Goal: Find contact information: Find contact information

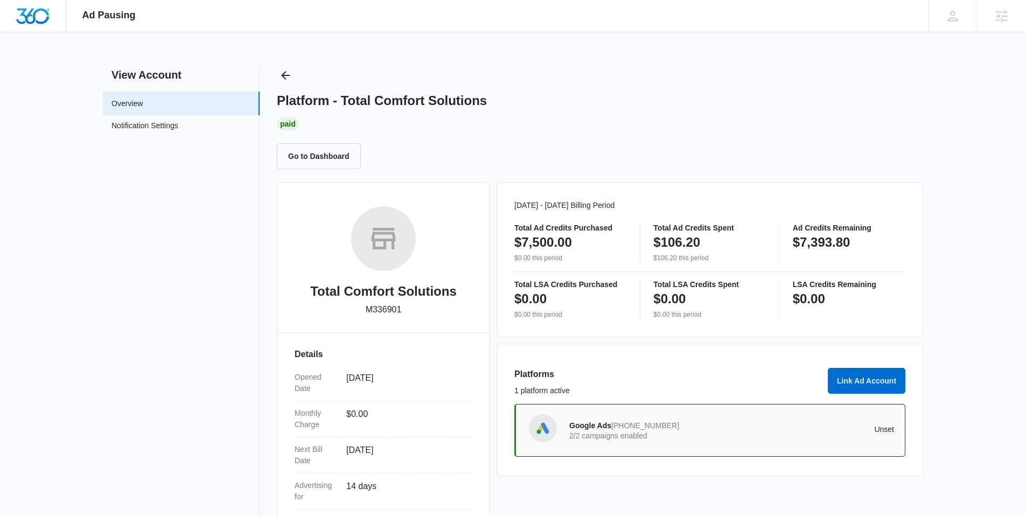
drag, startPoint x: 366, startPoint y: 309, endPoint x: 412, endPoint y: 308, distance: 46.3
click at [412, 308] on div "Total Comfort Solutions M336901" at bounding box center [384, 264] width 178 height 117
drag, startPoint x: 405, startPoint y: 309, endPoint x: 366, endPoint y: 306, distance: 39.4
click at [366, 306] on div "Total Comfort Solutions M336901" at bounding box center [384, 264] width 178 height 117
copy p "M336901"
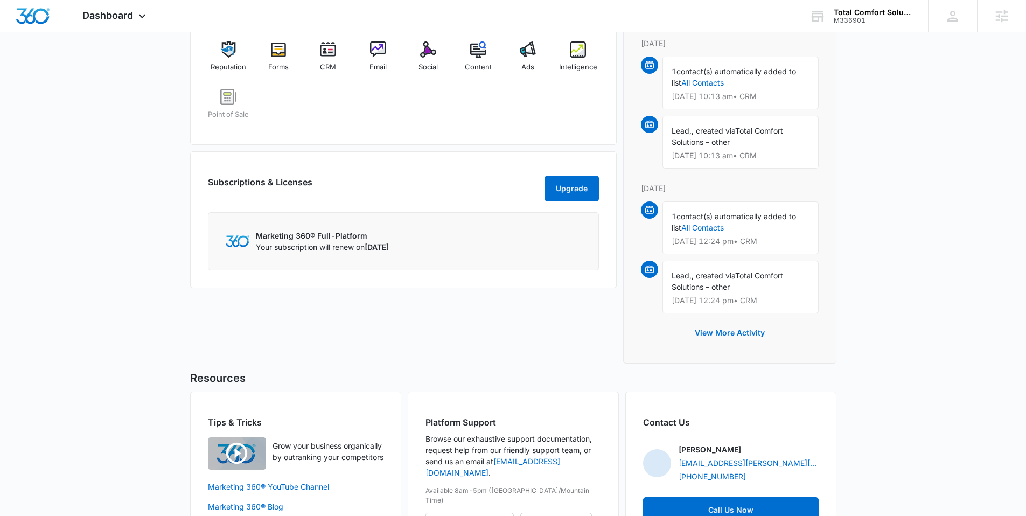
scroll to position [452, 0]
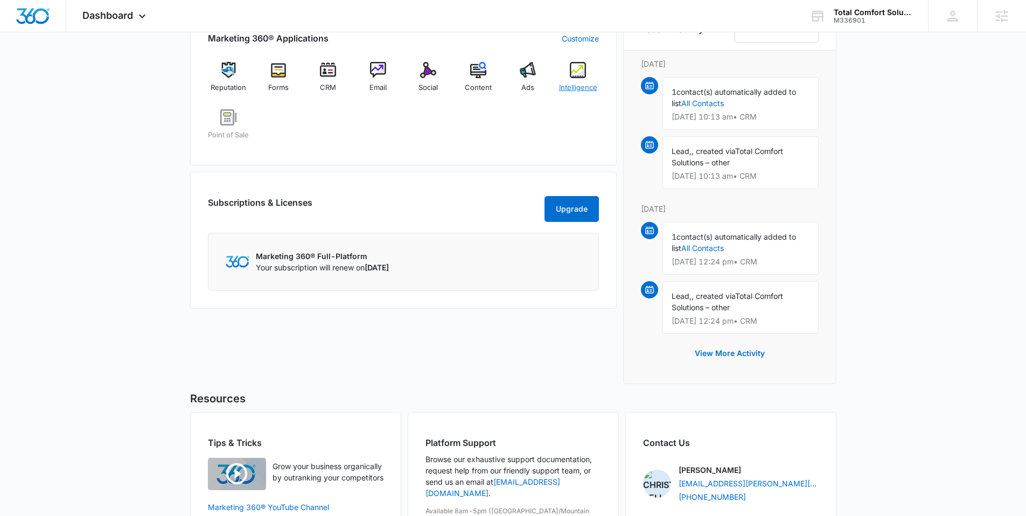
click at [578, 88] on span "Intelligence" at bounding box center [578, 87] width 38 height 11
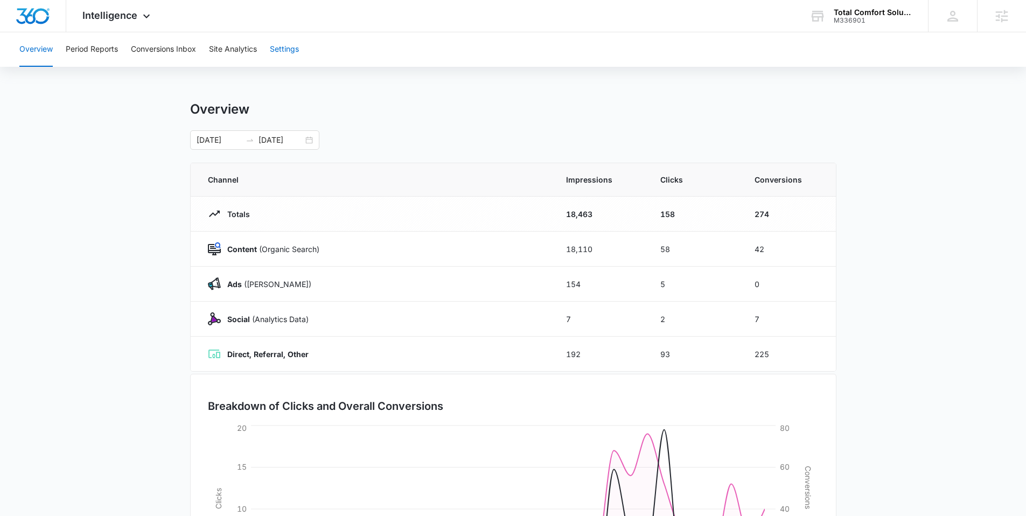
click at [279, 47] on button "Settings" at bounding box center [284, 49] width 29 height 34
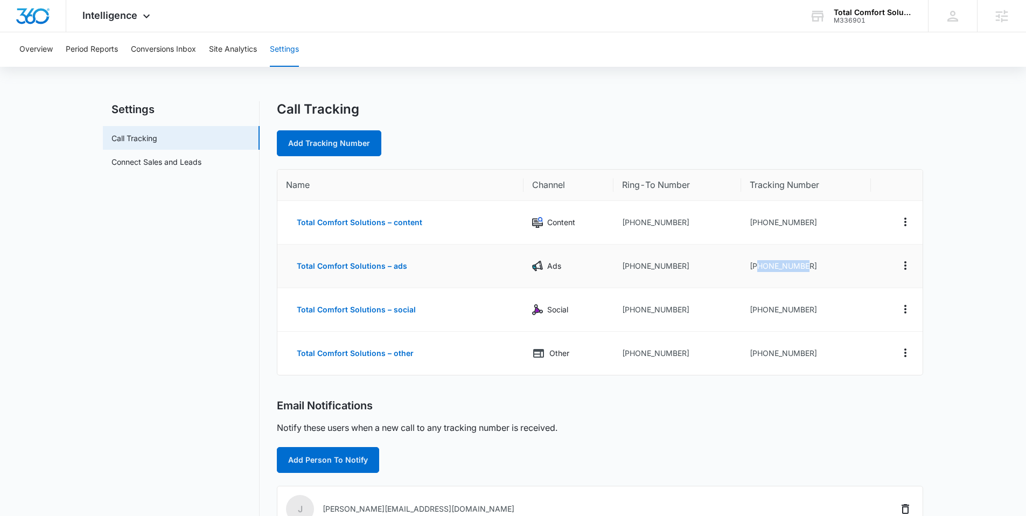
drag, startPoint x: 808, startPoint y: 265, endPoint x: 757, endPoint y: 265, distance: 51.7
click at [757, 265] on td "[PHONE_NUMBER]" at bounding box center [806, 266] width 130 height 44
copy td "7609337574"
